Goal: Task Accomplishment & Management: Manage account settings

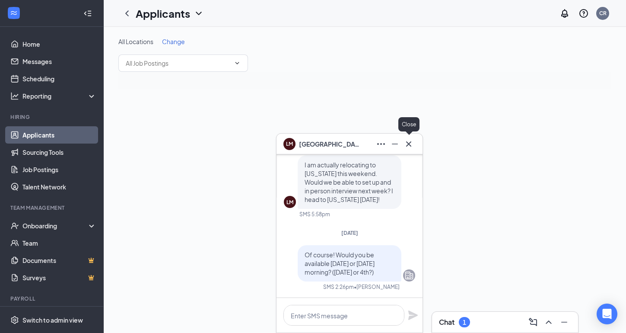
click at [411, 145] on icon "Cross" at bounding box center [408, 143] width 5 height 5
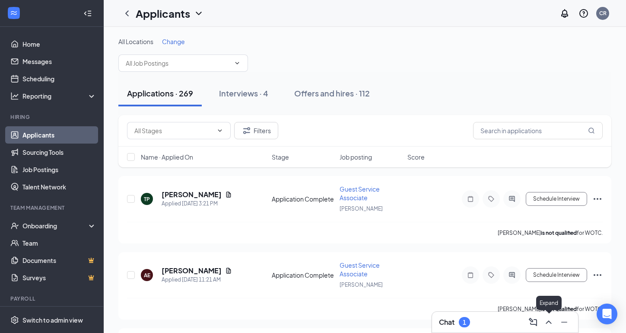
click at [549, 322] on icon "ChevronUp" at bounding box center [549, 322] width 10 height 10
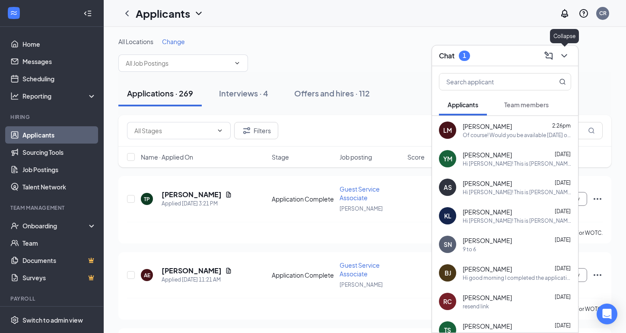
click at [567, 56] on icon "ChevronDown" at bounding box center [564, 56] width 10 height 10
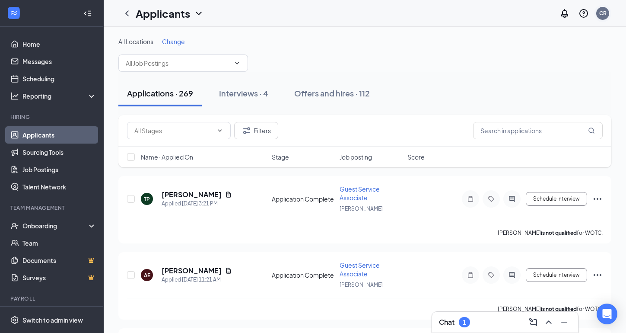
click at [603, 16] on div "CR" at bounding box center [602, 13] width 7 height 7
click at [536, 128] on div "Log out" at bounding box center [559, 132] width 93 height 9
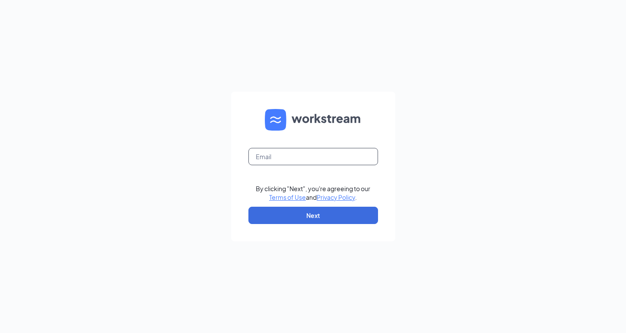
click at [320, 150] on input "text" at bounding box center [314, 156] width 130 height 17
type input "Christina.proctor0234@waxcenter.com"
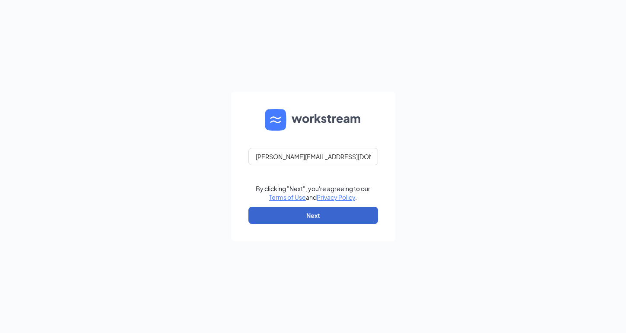
click at [321, 208] on button "Next" at bounding box center [314, 215] width 130 height 17
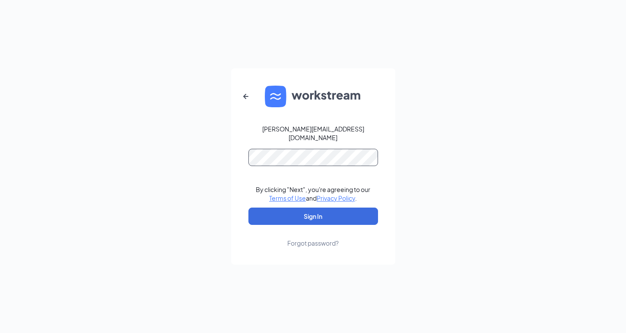
click at [313, 212] on button "Sign In" at bounding box center [314, 215] width 130 height 17
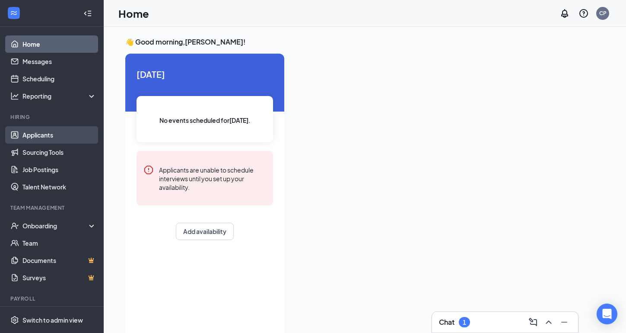
click at [67, 131] on link "Applicants" at bounding box center [59, 134] width 74 height 17
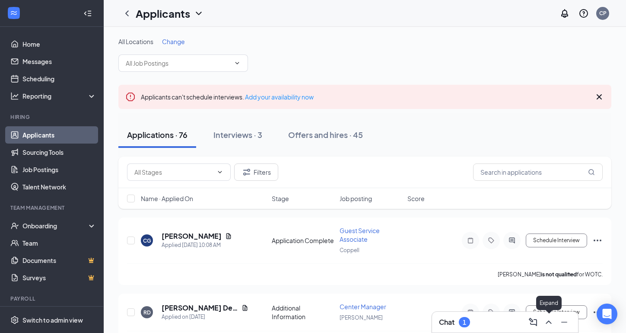
click at [549, 317] on icon "ChevronUp" at bounding box center [549, 322] width 10 height 10
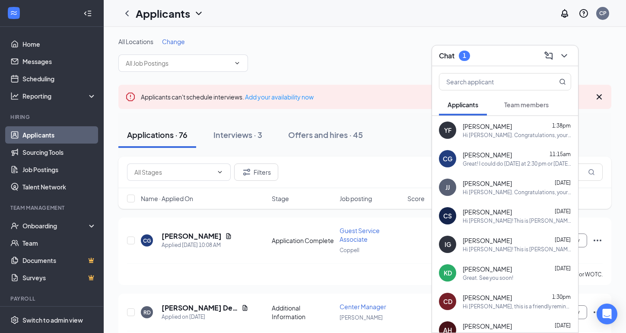
click at [565, 62] on button at bounding box center [565, 56] width 14 height 14
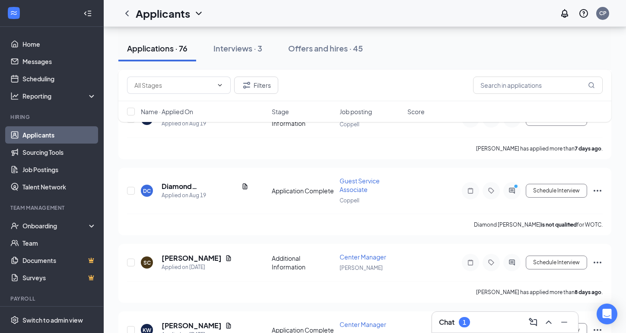
scroll to position [537, 0]
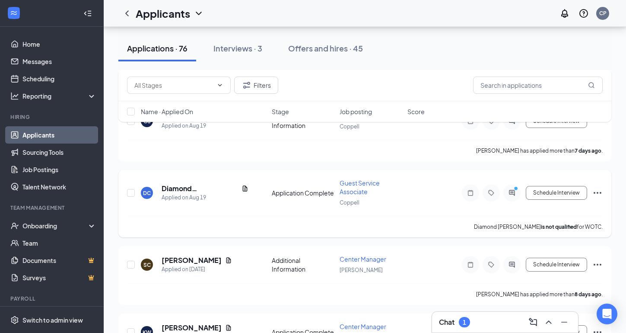
click at [194, 185] on h5 "Diamond [PERSON_NAME]" at bounding box center [200, 189] width 76 height 10
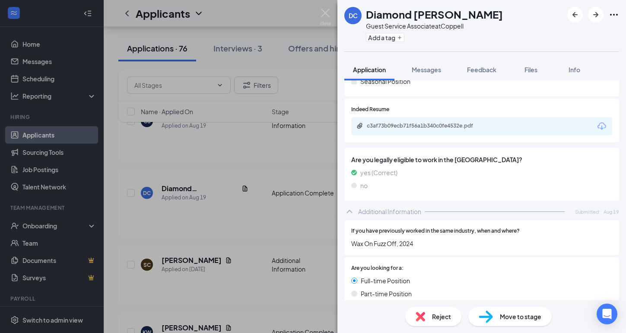
scroll to position [223, 0]
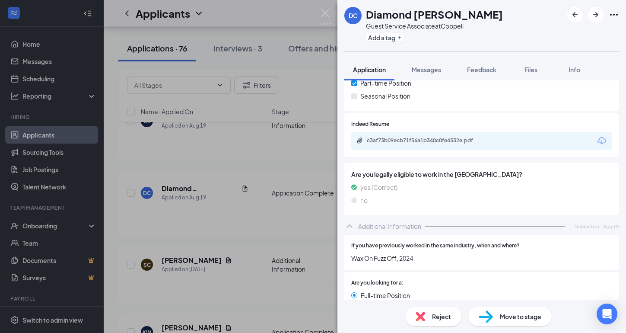
click at [451, 136] on div "c3af73b09ecb71f56a1b340c0fe4532e.pdf" at bounding box center [481, 141] width 261 height 18
click at [451, 137] on div "c3af73b09ecb71f56a1b340c0fe4532e.pdf" at bounding box center [427, 141] width 140 height 8
